Goal: Transaction & Acquisition: Book appointment/travel/reservation

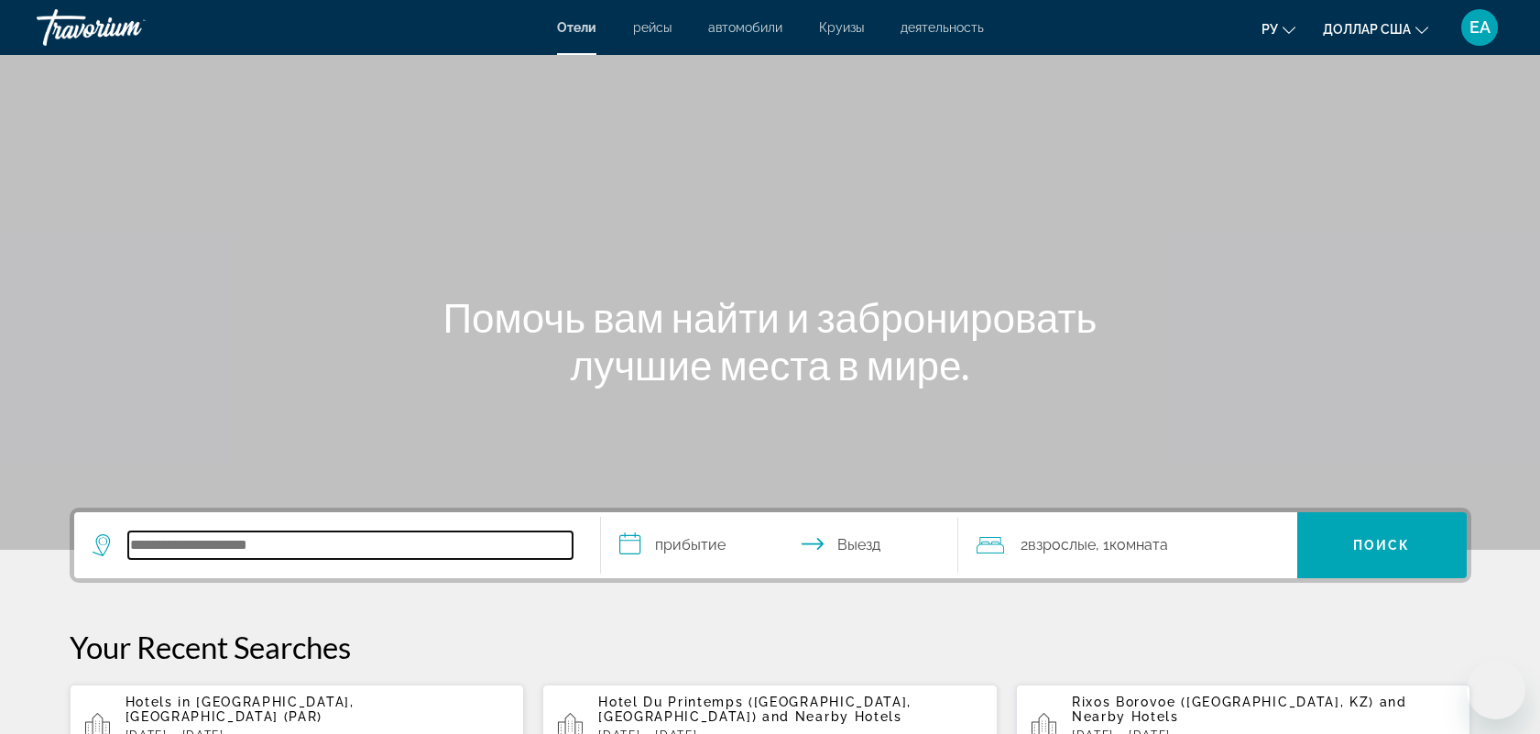
scroll to position [447, 0]
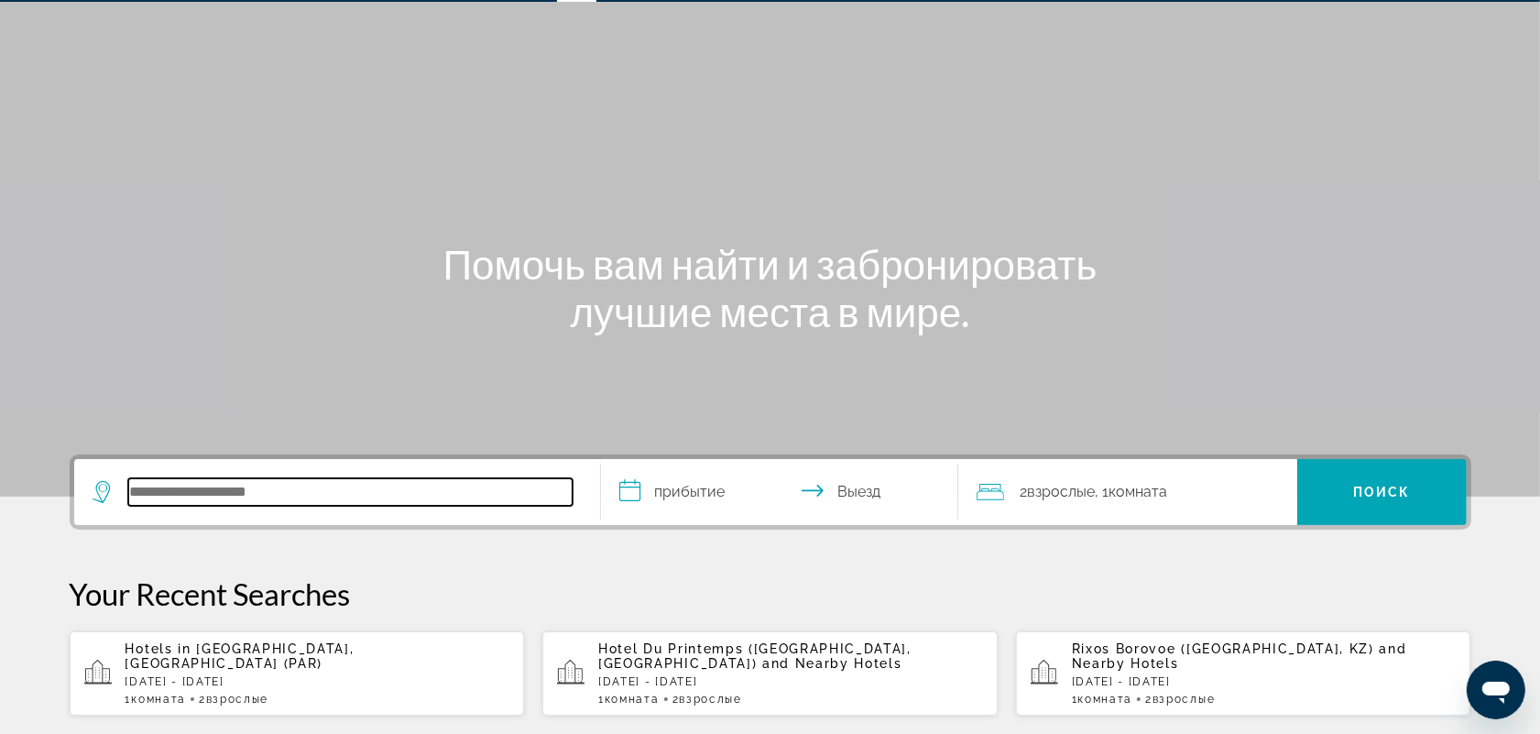
click at [326, 506] on input "Search hotel destination" at bounding box center [350, 491] width 444 height 27
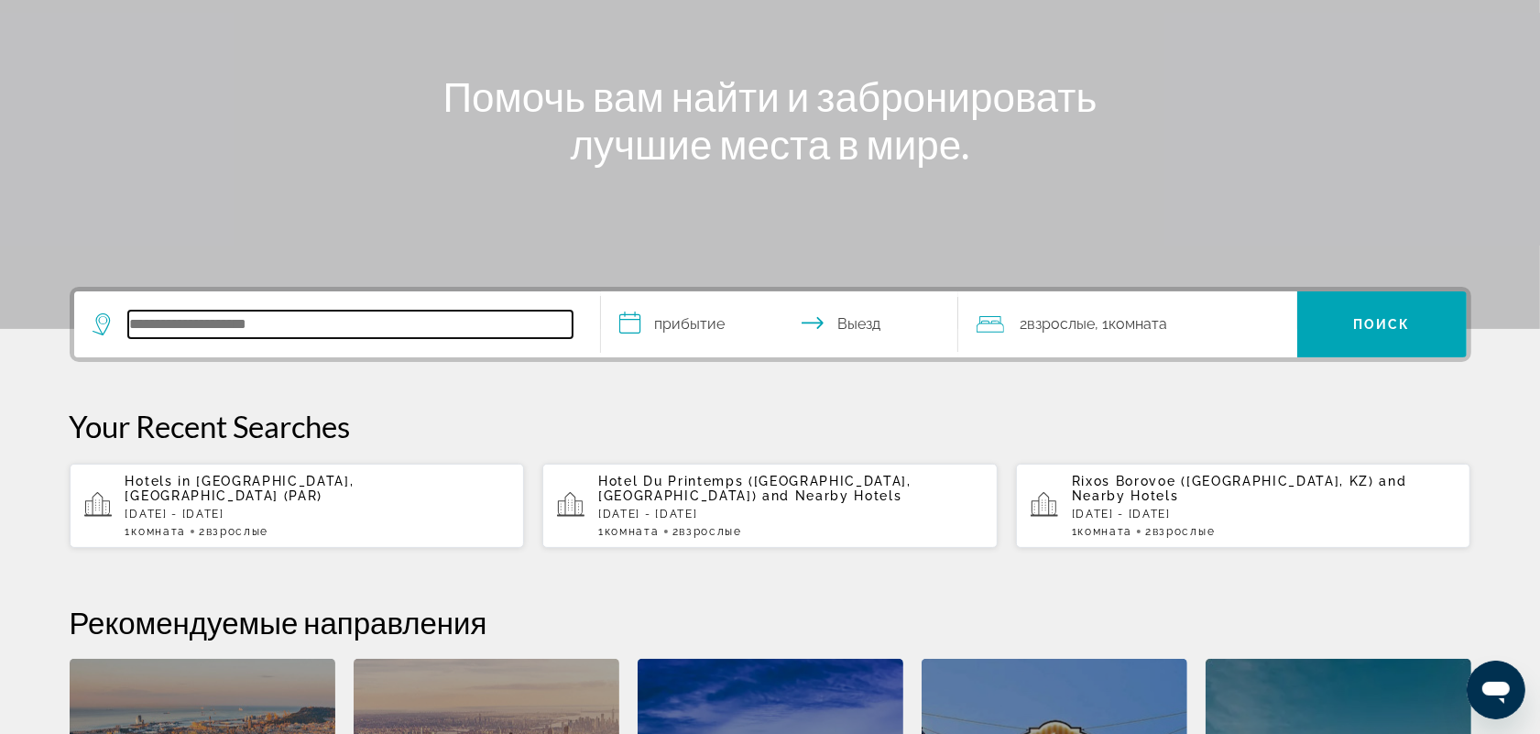
scroll to position [0, 0]
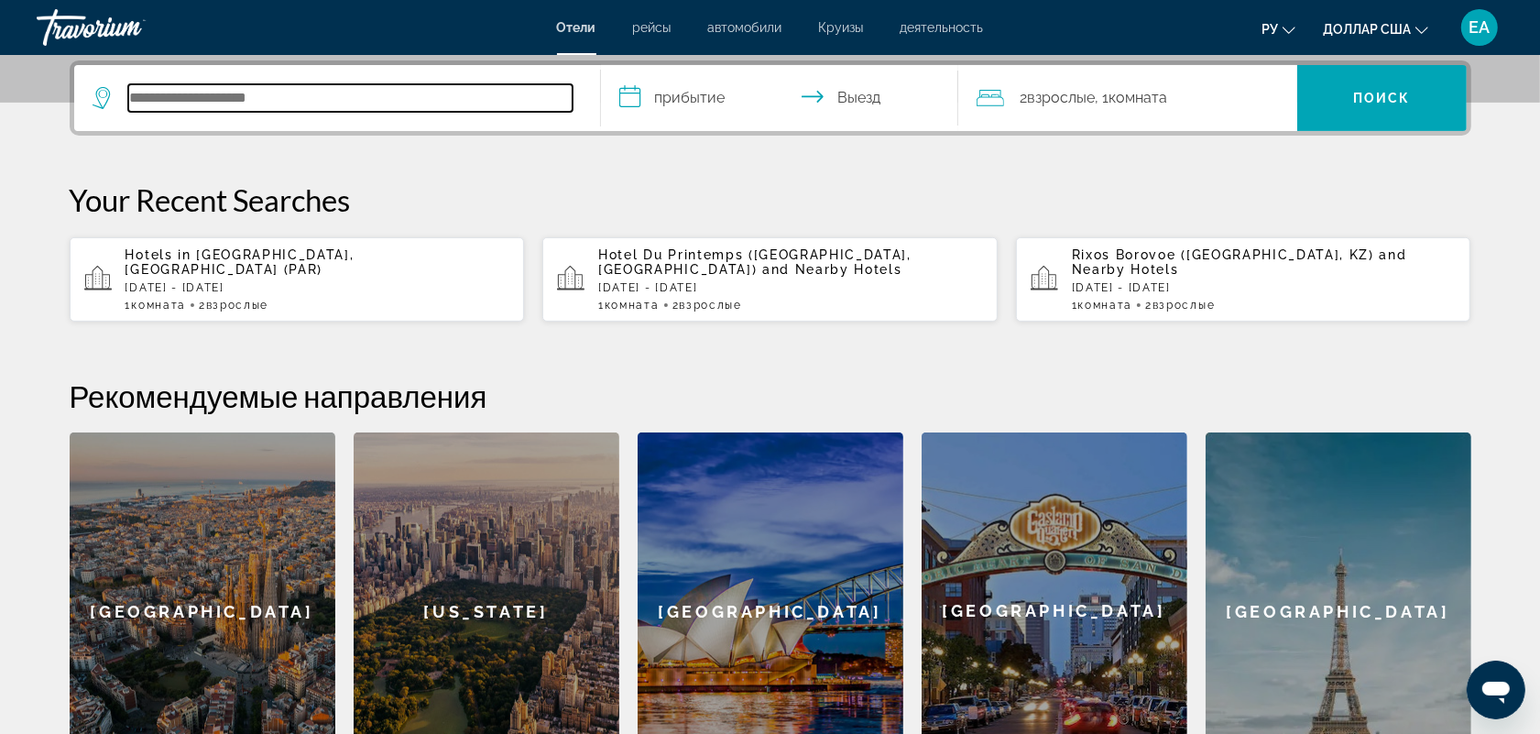
click at [327, 93] on input "Search hotel destination" at bounding box center [350, 97] width 444 height 27
type input "*"
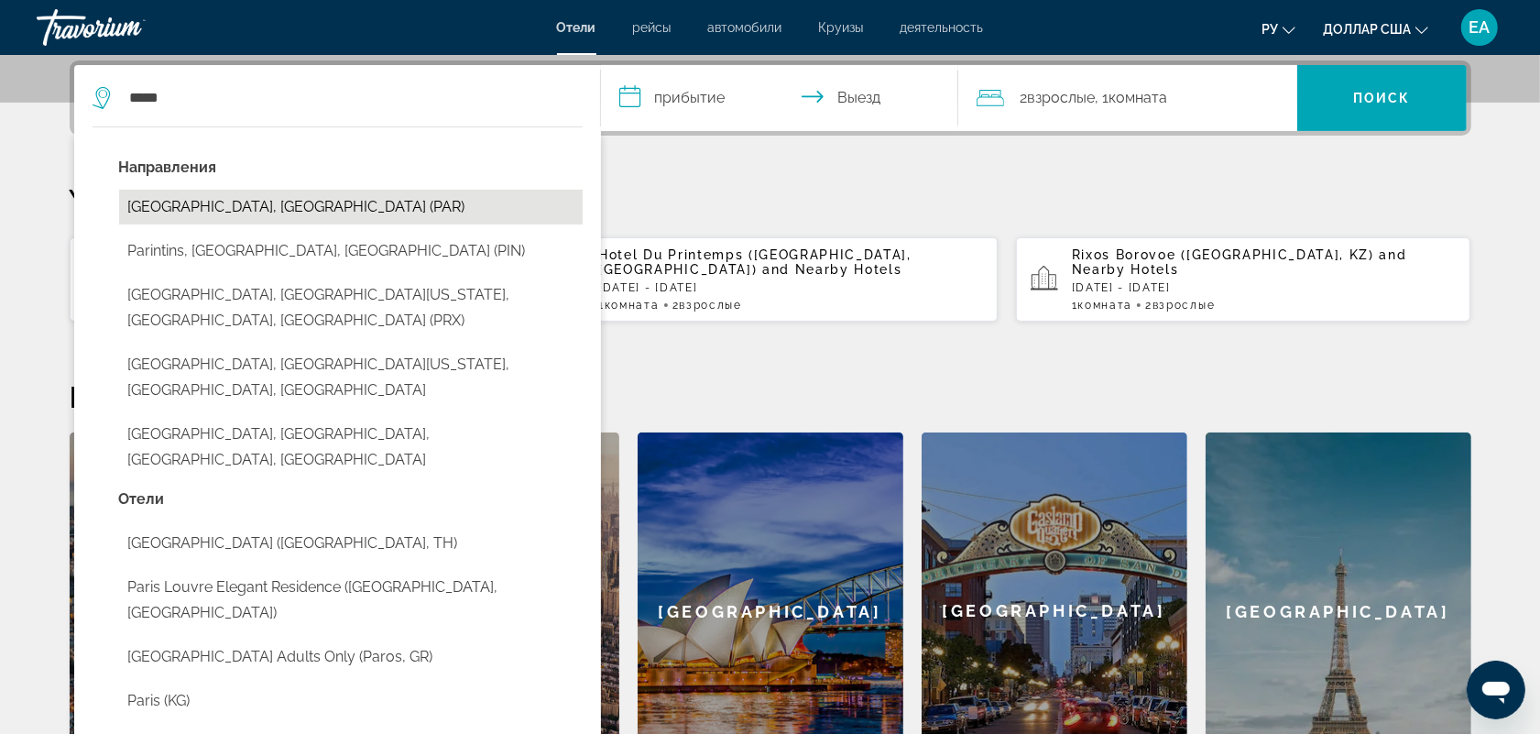
click at [186, 200] on button "[GEOGRAPHIC_DATA], [GEOGRAPHIC_DATA] (PAR)" at bounding box center [350, 207] width 463 height 35
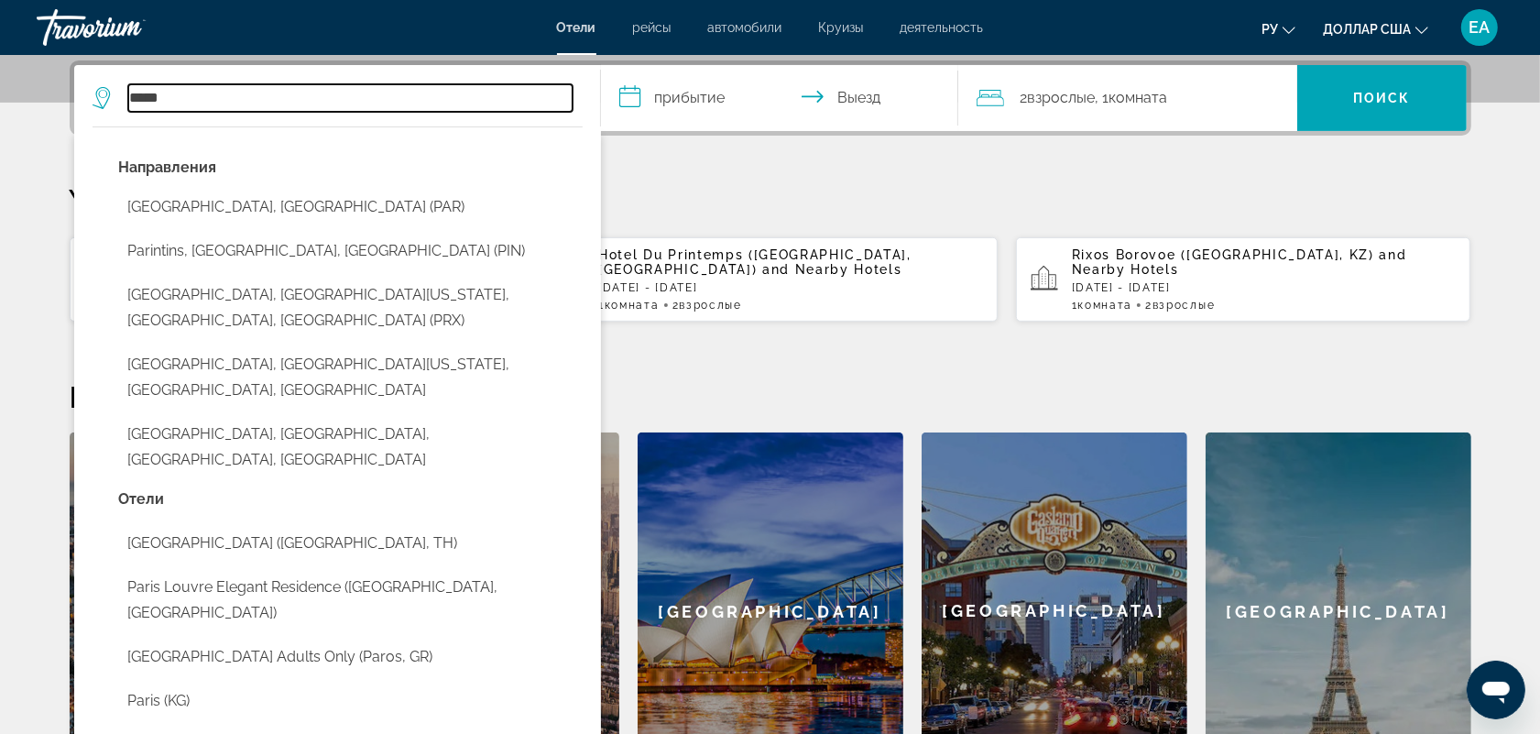
type input "**********"
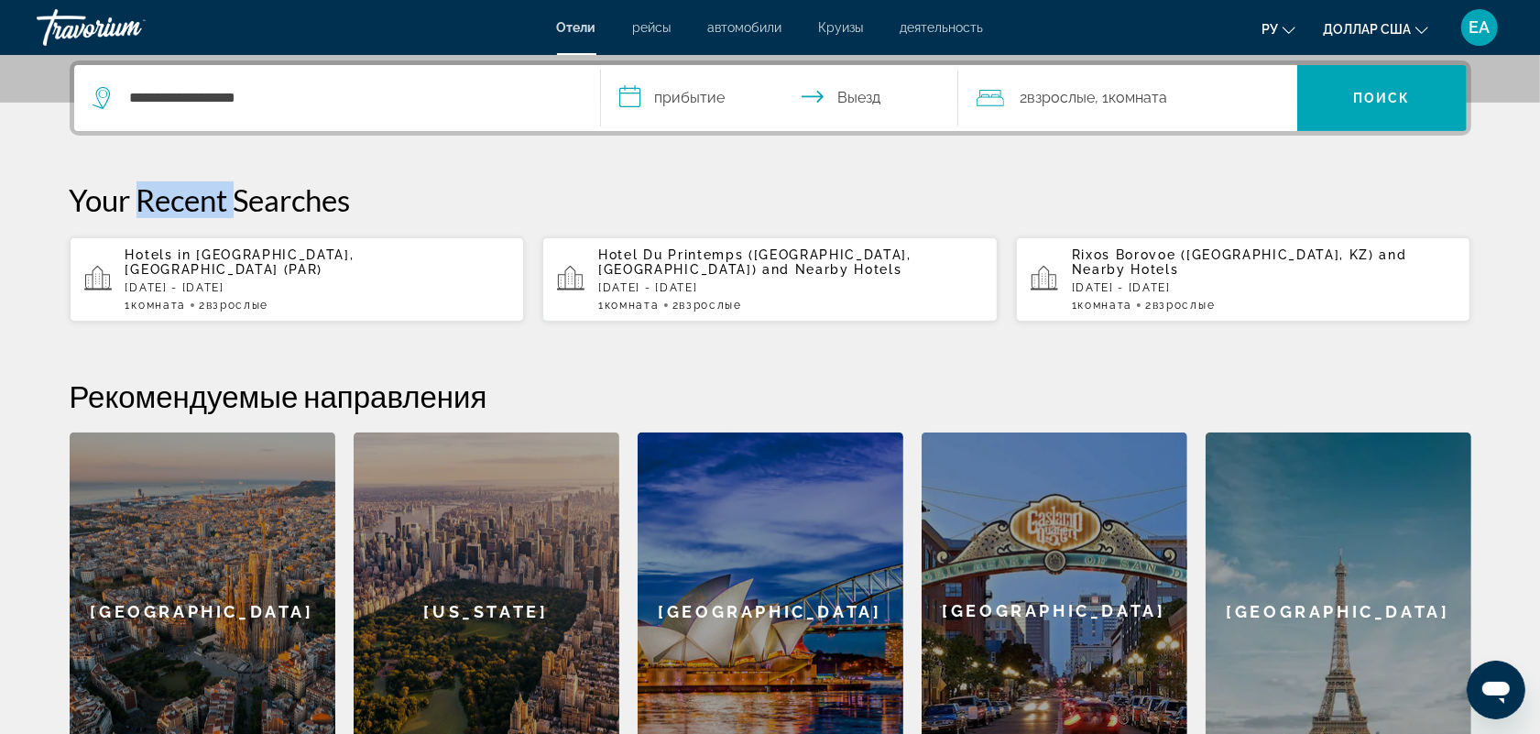
click at [189, 200] on p "Your Recent Searches" at bounding box center [770, 199] width 1401 height 37
click at [680, 89] on input "**********" at bounding box center [783, 100] width 365 height 71
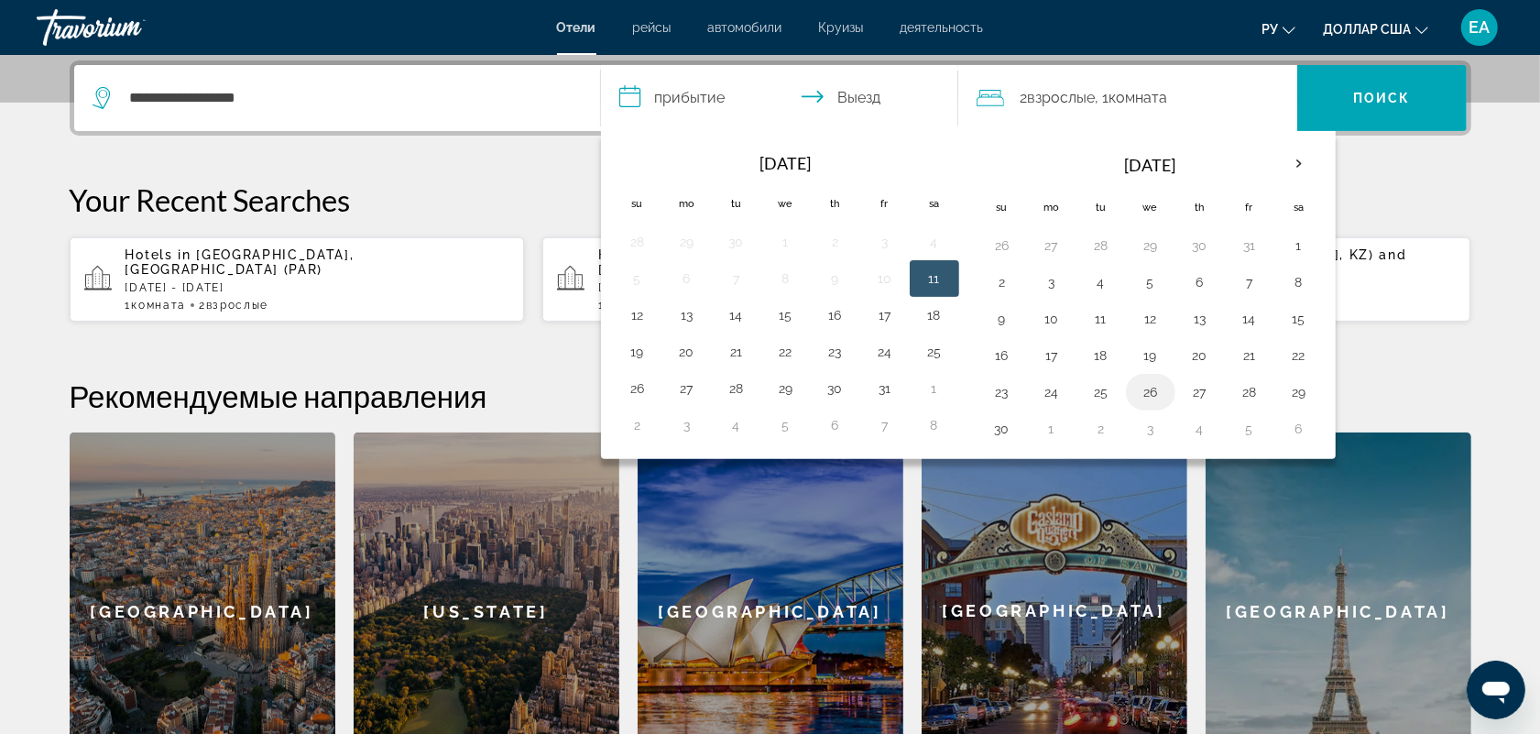
click at [1146, 398] on button "26" at bounding box center [1150, 392] width 29 height 26
click at [1009, 436] on button "30" at bounding box center [1001, 429] width 29 height 26
type input "**********"
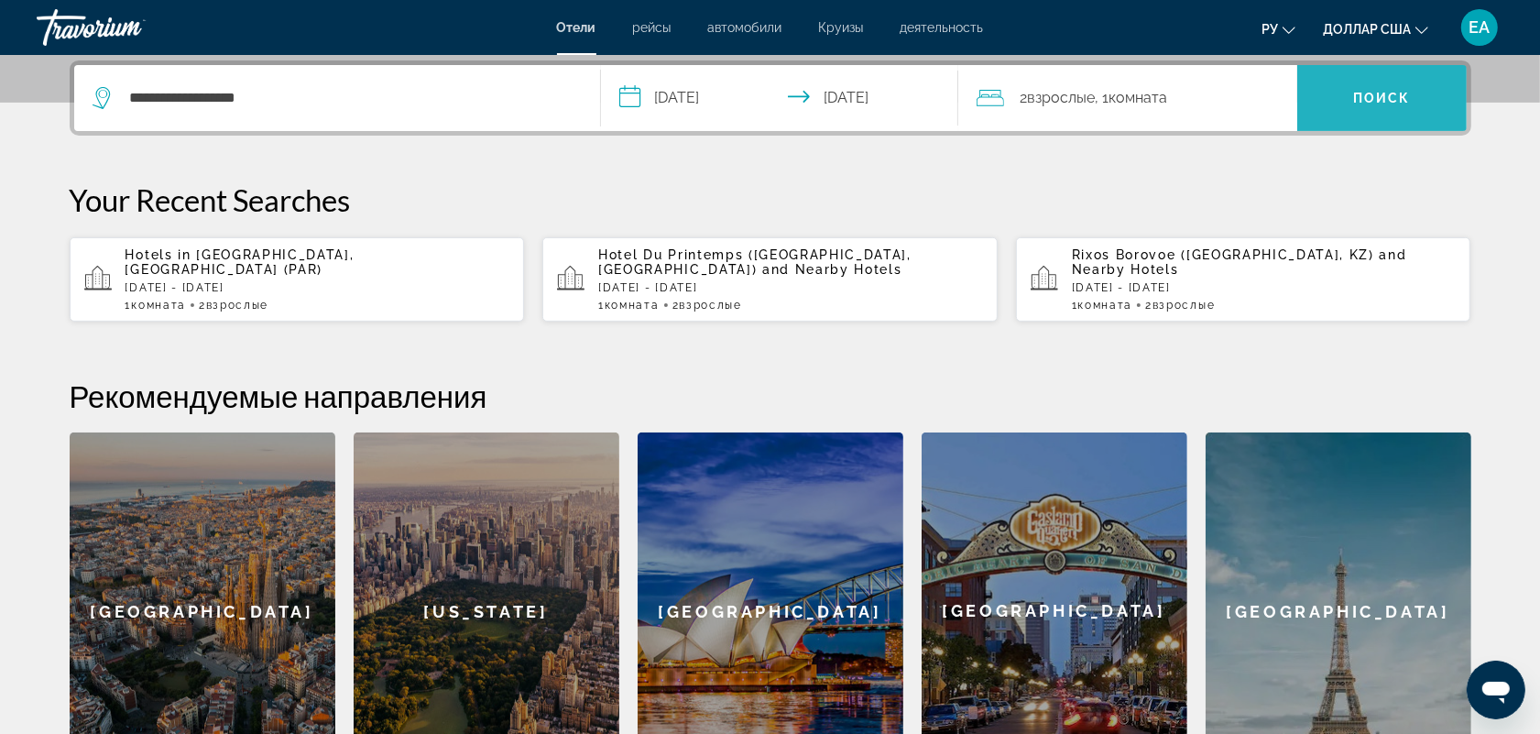
click at [1360, 99] on span "Поиск" at bounding box center [1382, 98] width 58 height 15
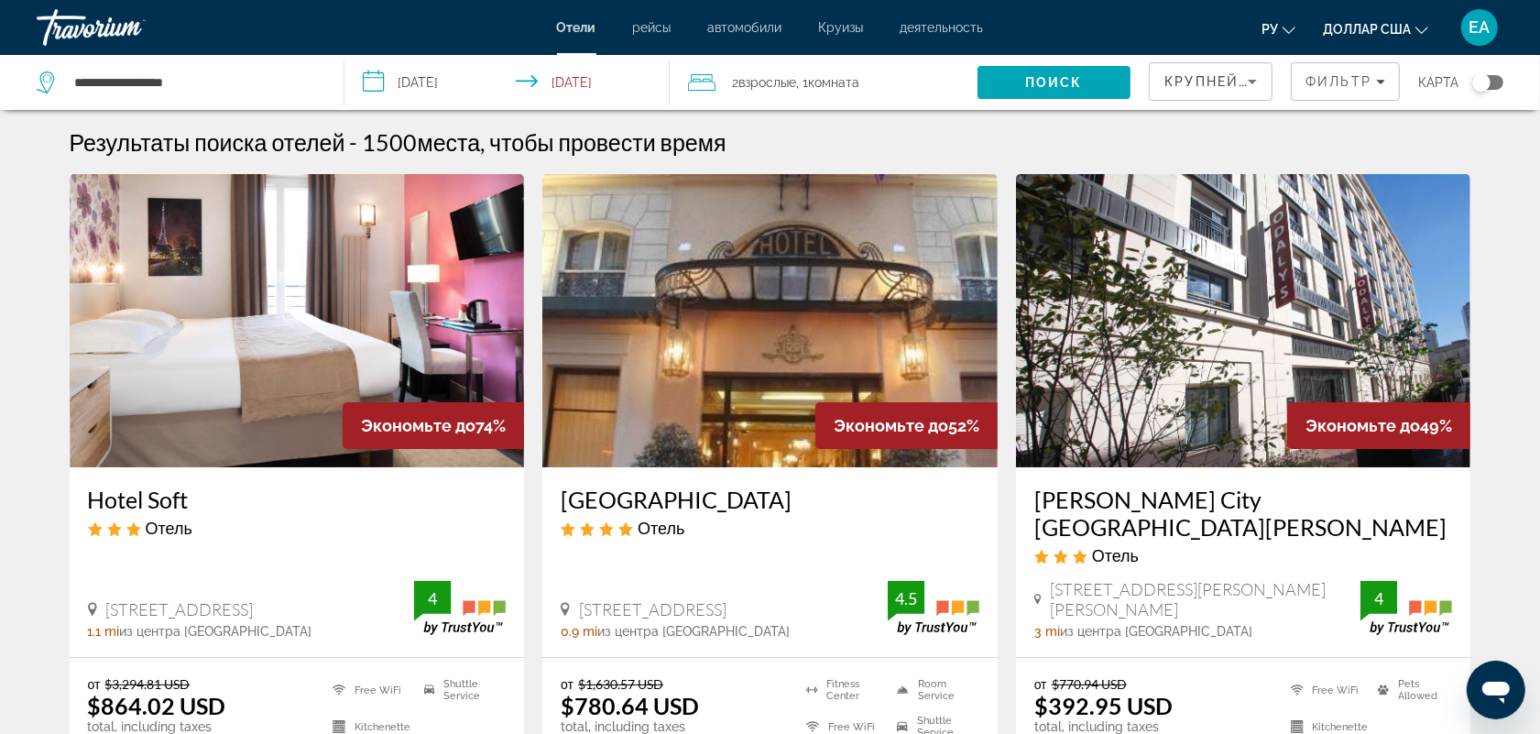
click at [1172, 341] on img "Основное содержание" at bounding box center [1243, 320] width 455 height 293
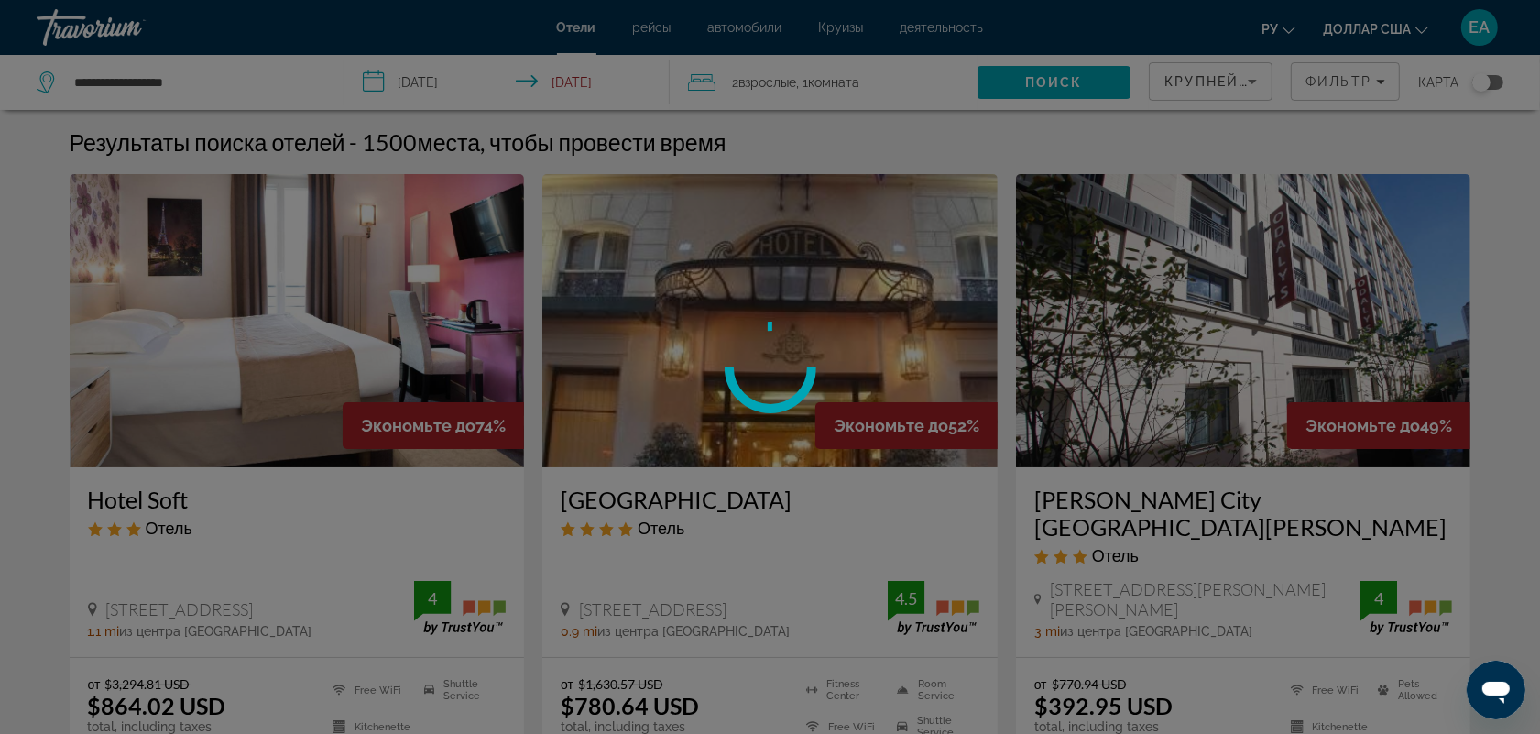
click at [1172, 341] on div at bounding box center [770, 367] width 1540 height 734
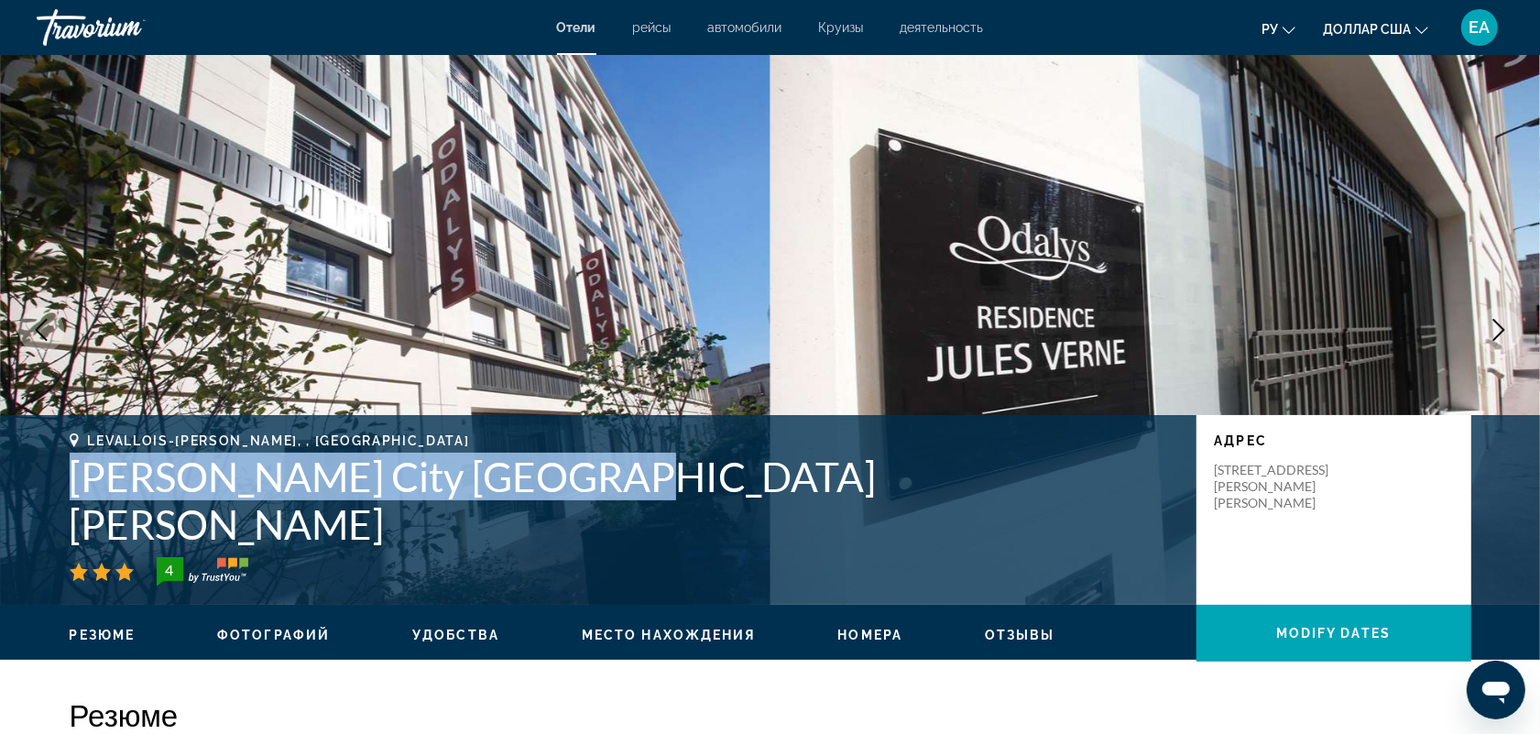
drag, startPoint x: 75, startPoint y: 518, endPoint x: 531, endPoint y: 515, distance: 456.1
click at [531, 515] on h1 "[PERSON_NAME] City [GEOGRAPHIC_DATA][PERSON_NAME]" at bounding box center [624, 499] width 1108 height 95
copy h1 "[PERSON_NAME] City [GEOGRAPHIC_DATA][PERSON_NAME]"
